Goal: Transaction & Acquisition: Download file/media

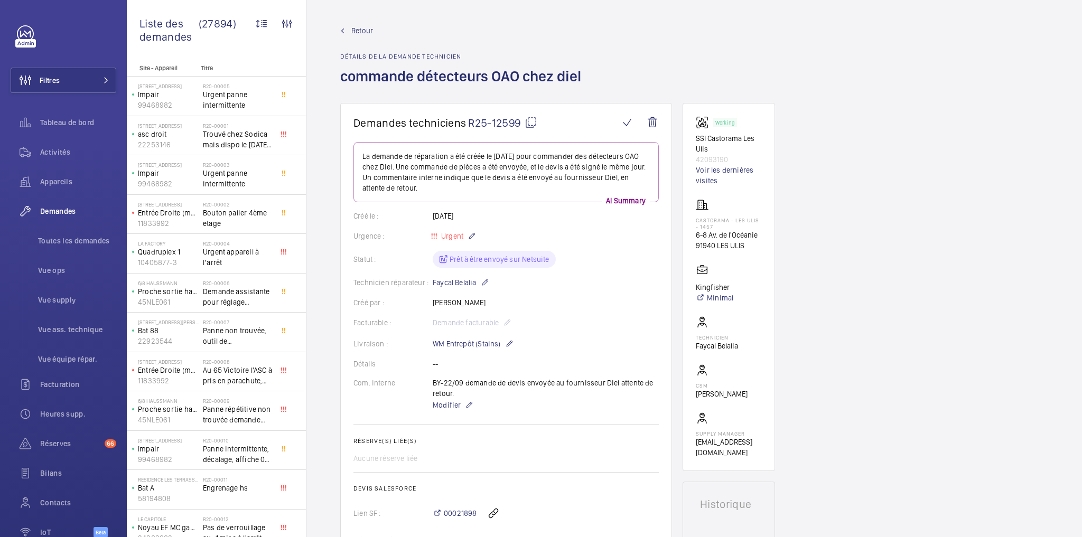
scroll to position [550, 0]
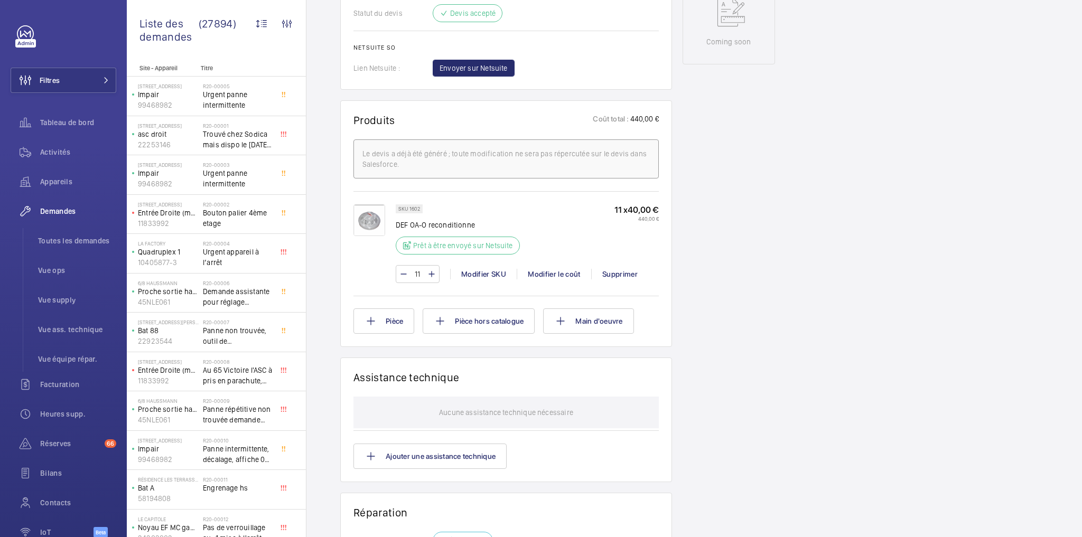
click at [850, 312] on div "Demandes techniciens R25-12599 La demande de réparation a été créée le [DATE] p…" at bounding box center [695, 163] width 776 height 1220
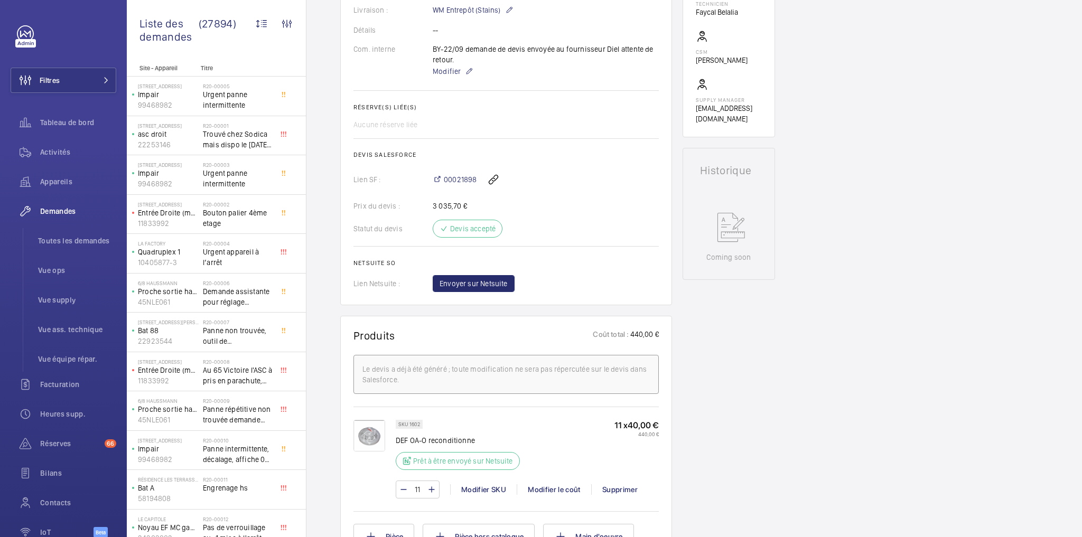
scroll to position [169, 0]
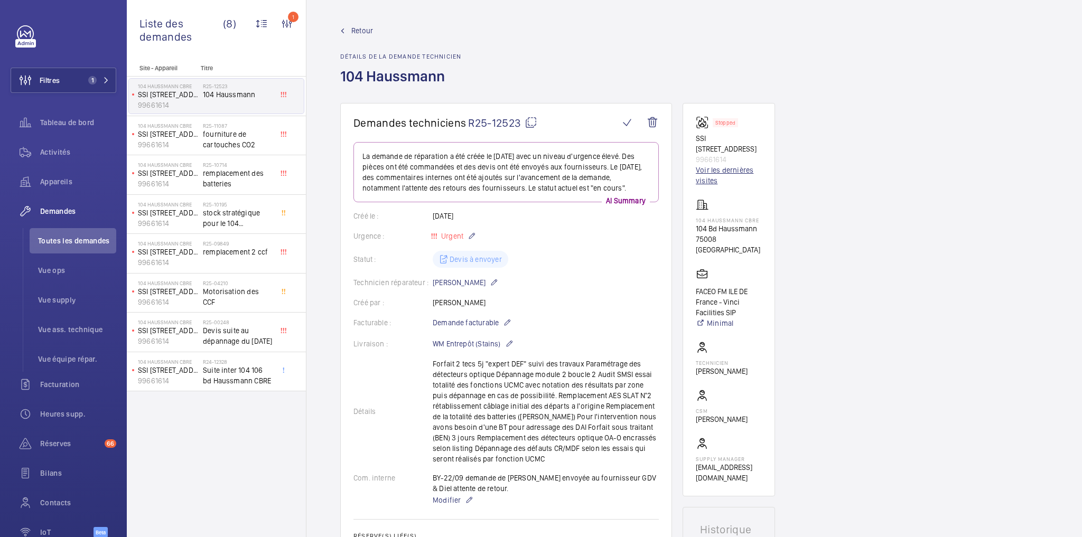
click at [717, 179] on link "Voir les dernières visites" at bounding box center [729, 175] width 66 height 21
click at [717, 172] on link "Voir les dernières visites" at bounding box center [729, 175] width 66 height 21
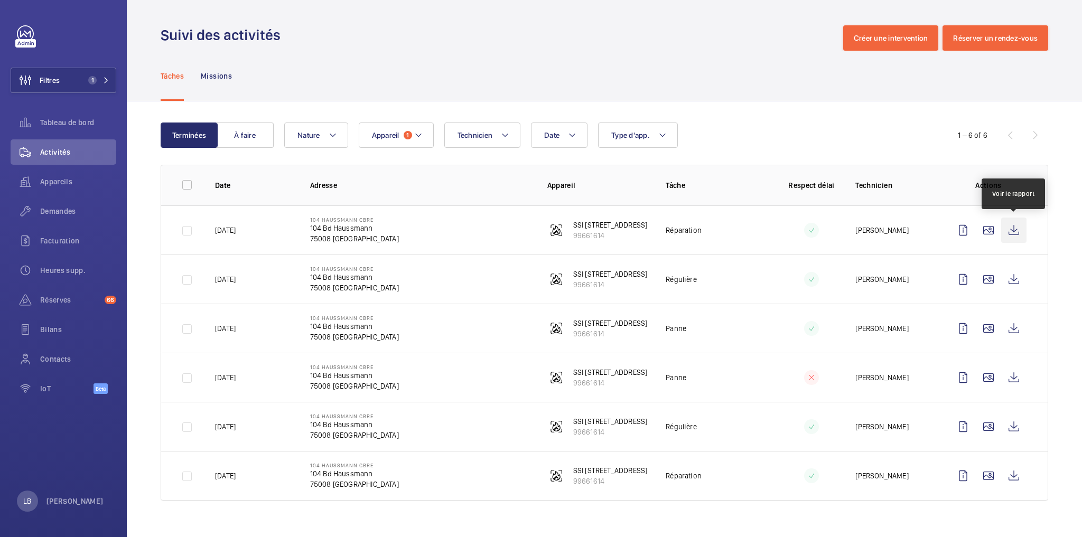
click at [1010, 231] on wm-front-icon-button at bounding box center [1013, 230] width 25 height 25
